Goal: Communication & Community: Connect with others

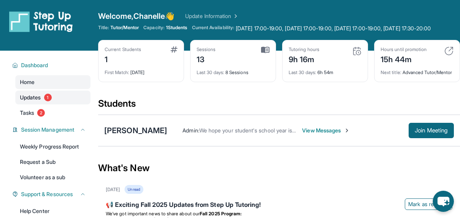
click at [45, 104] on link "Updates 1" at bounding box center [52, 98] width 75 height 14
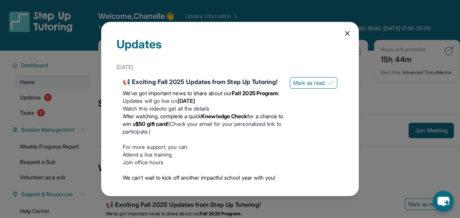
click at [344, 34] on icon at bounding box center [348, 34] width 8 height 8
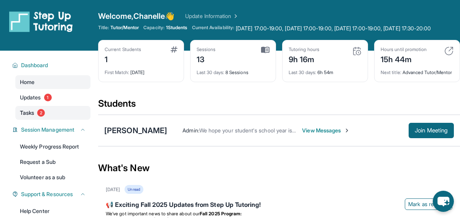
click at [58, 118] on link "Tasks 2" at bounding box center [52, 113] width 75 height 14
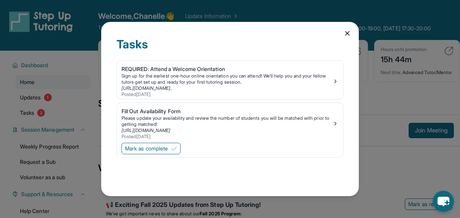
click at [347, 31] on icon at bounding box center [348, 34] width 8 height 8
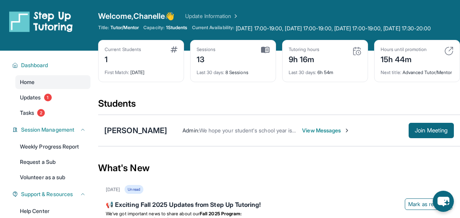
click at [338, 134] on span "View Messages" at bounding box center [326, 131] width 48 height 8
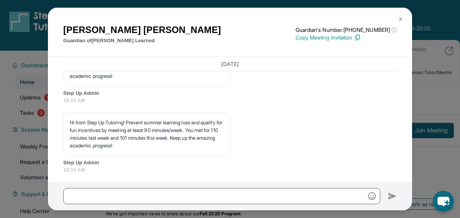
scroll to position [1950, 0]
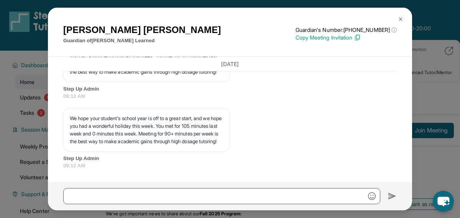
click at [398, 16] on img at bounding box center [401, 19] width 6 height 6
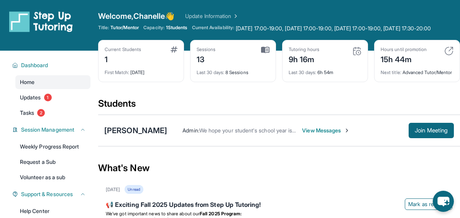
click at [332, 134] on span "View Messages" at bounding box center [326, 131] width 48 height 8
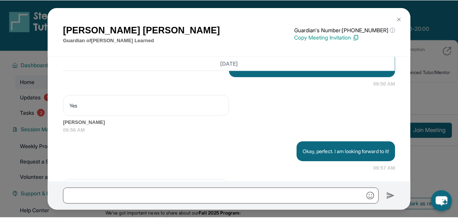
scroll to position [815, 0]
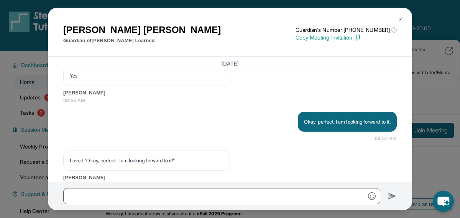
click at [399, 21] on button at bounding box center [400, 19] width 15 height 15
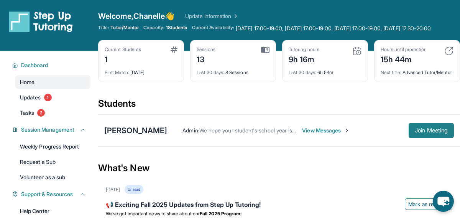
click at [424, 138] on button "Join Meeting" at bounding box center [431, 130] width 45 height 15
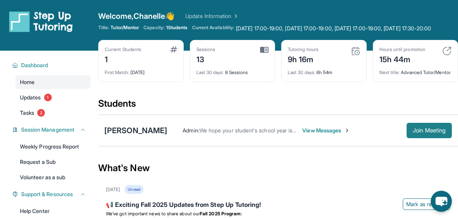
click at [422, 133] on span "Join Meeting" at bounding box center [429, 130] width 33 height 5
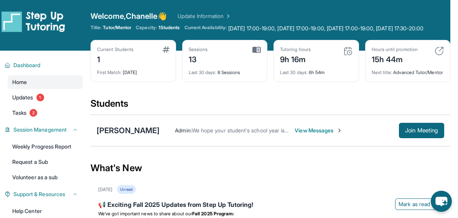
scroll to position [0, 7]
